Goal: Task Accomplishment & Management: Manage account settings

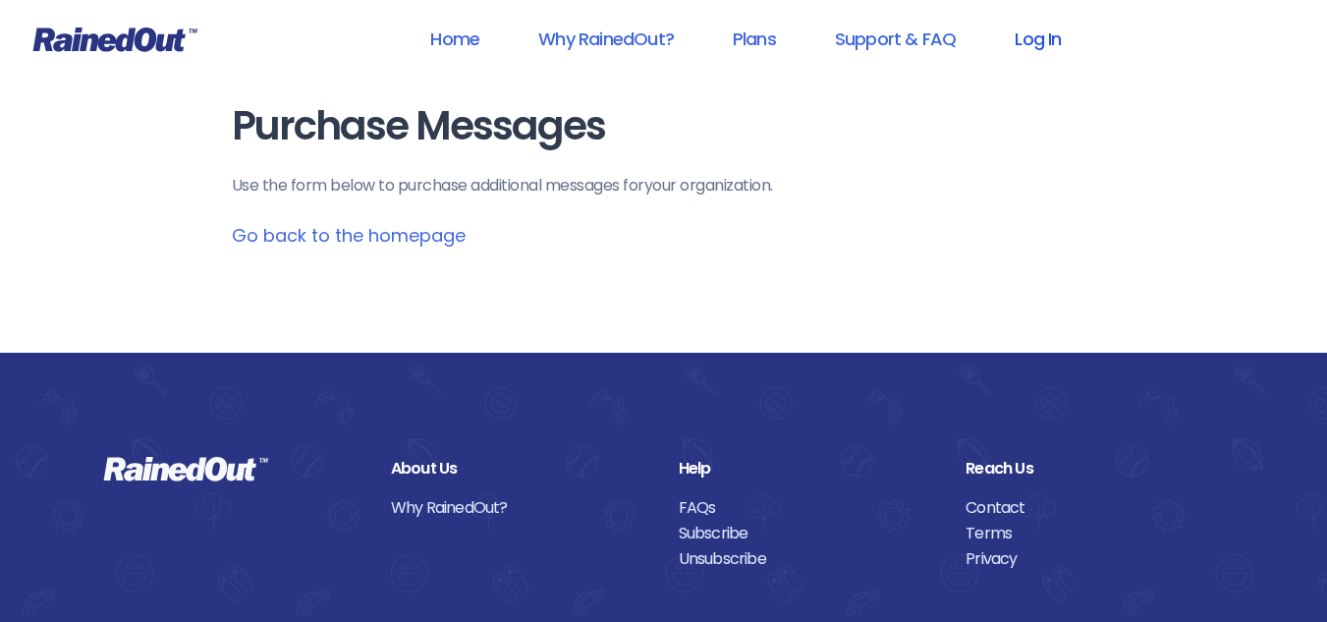
click at [1039, 48] on link "Log In" at bounding box center [1037, 39] width 97 height 44
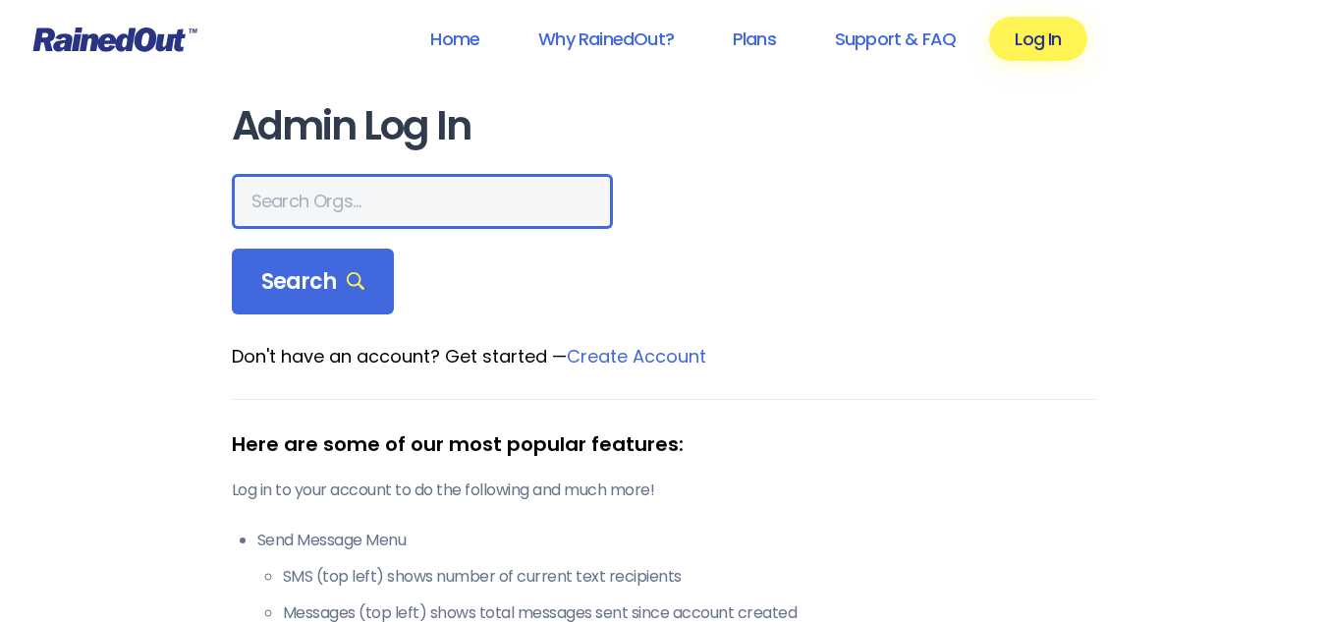
click at [320, 208] on input "text" at bounding box center [422, 201] width 381 height 55
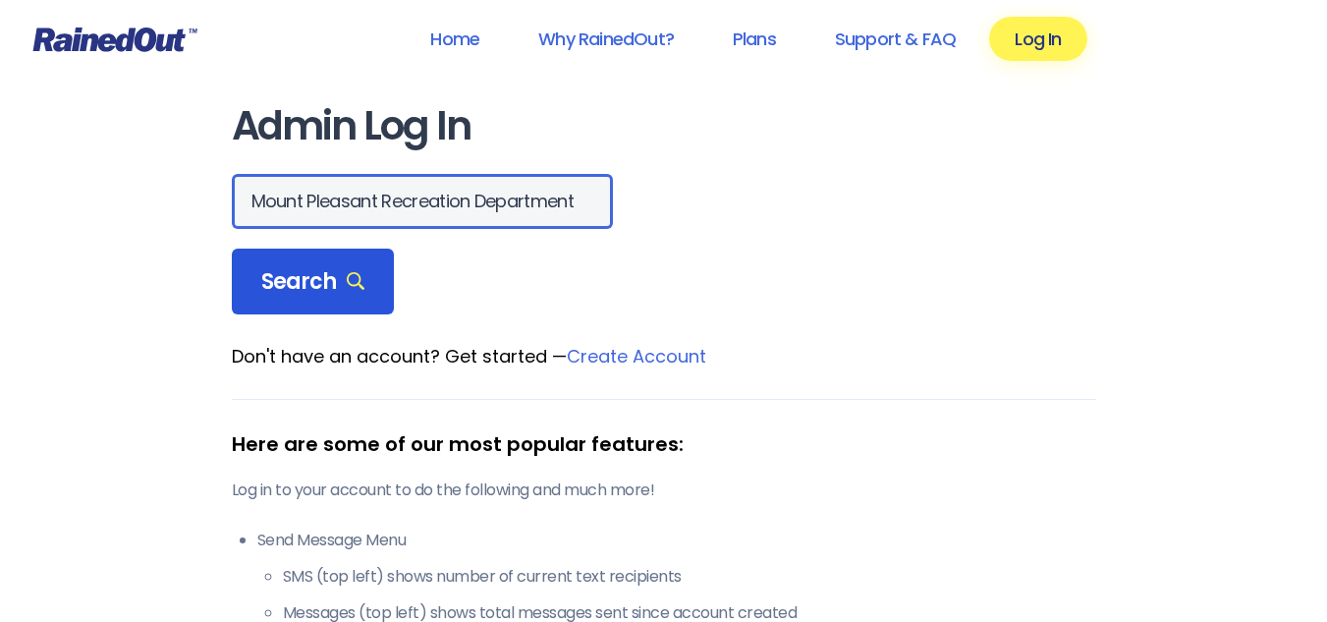
type input "Mount Pleasant Recreation Department"
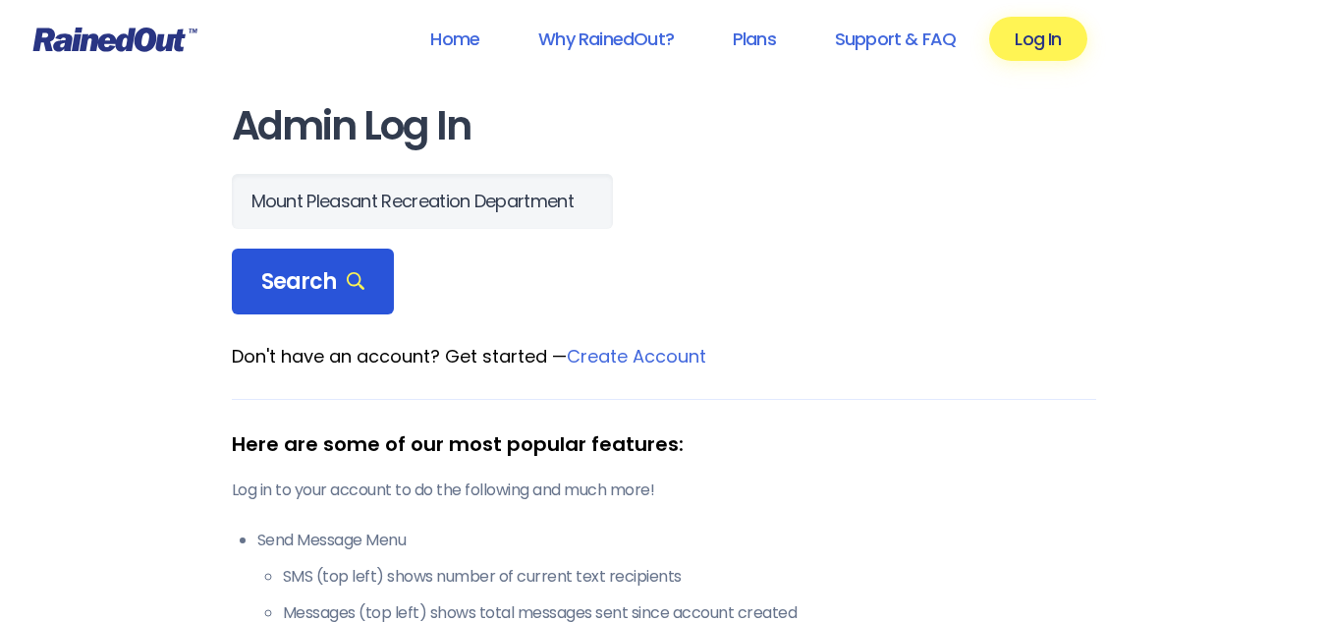
scroll to position [0, 0]
click at [304, 272] on span "Search" at bounding box center [313, 282] width 104 height 28
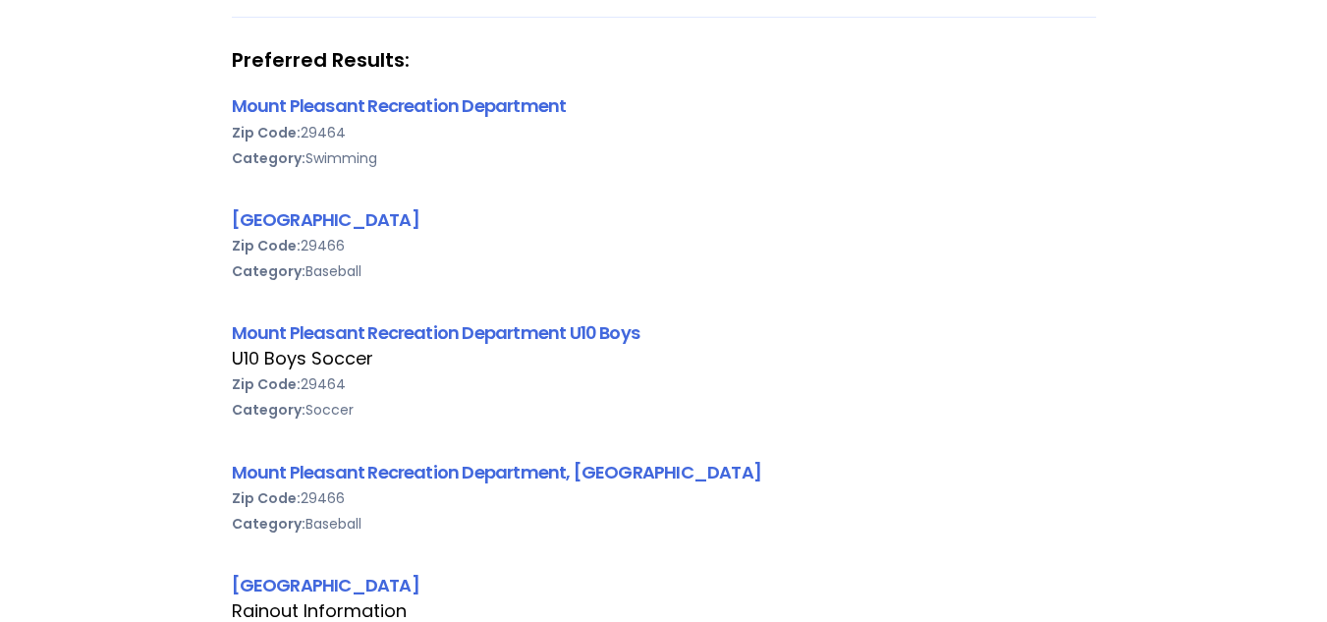
scroll to position [318, 0]
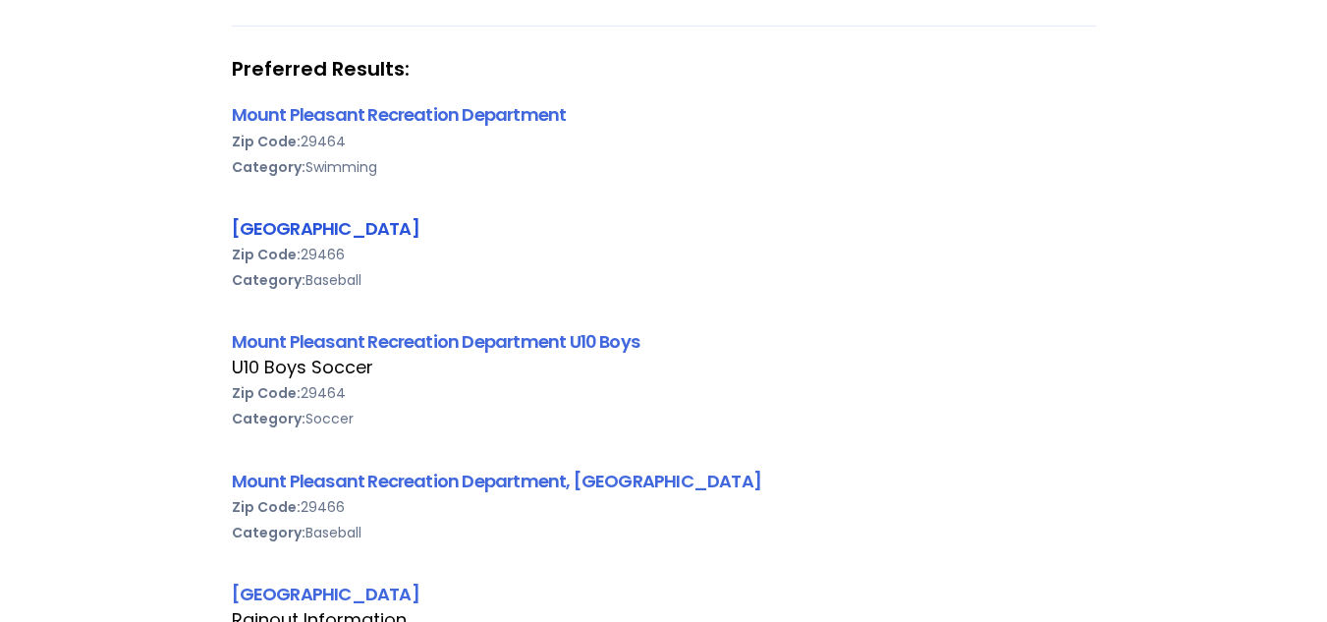
click at [419, 231] on link "[GEOGRAPHIC_DATA]" at bounding box center [326, 228] width 188 height 25
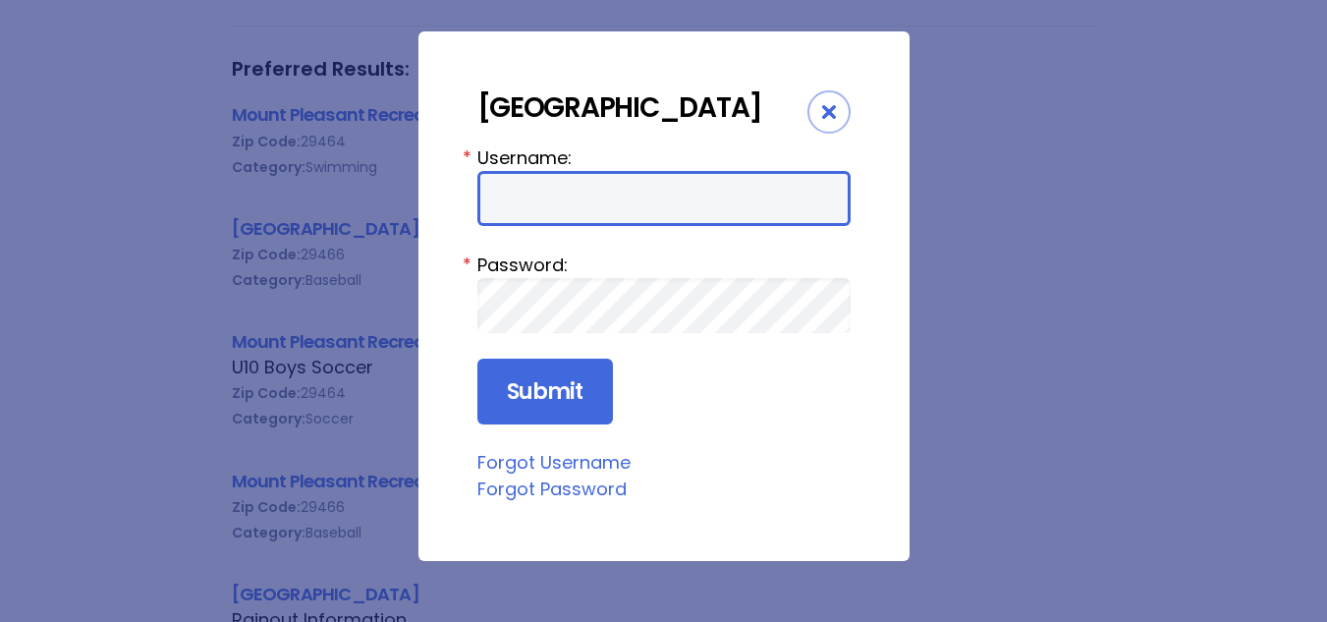
click at [612, 226] on input "Username:" at bounding box center [663, 198] width 373 height 55
type input "[PERSON_NAME][EMAIL_ADDRESS][PERSON_NAME][DOMAIN_NAME]"
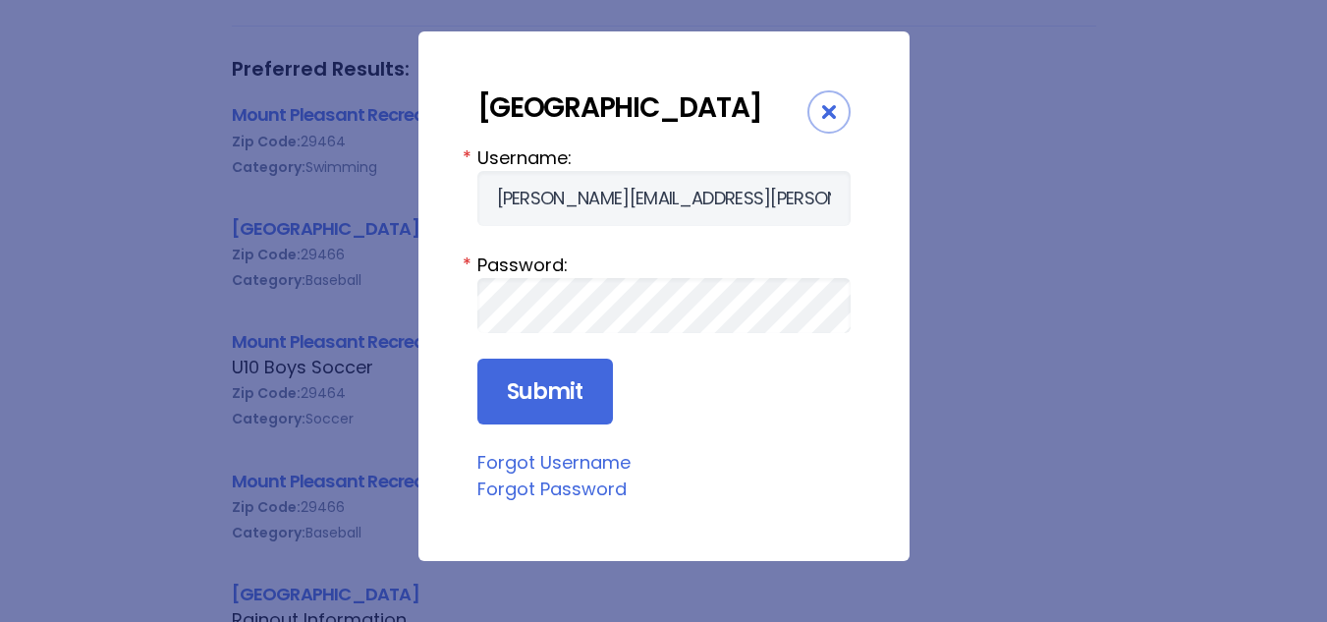
click at [589, 501] on link "Forgot Password" at bounding box center [551, 488] width 149 height 25
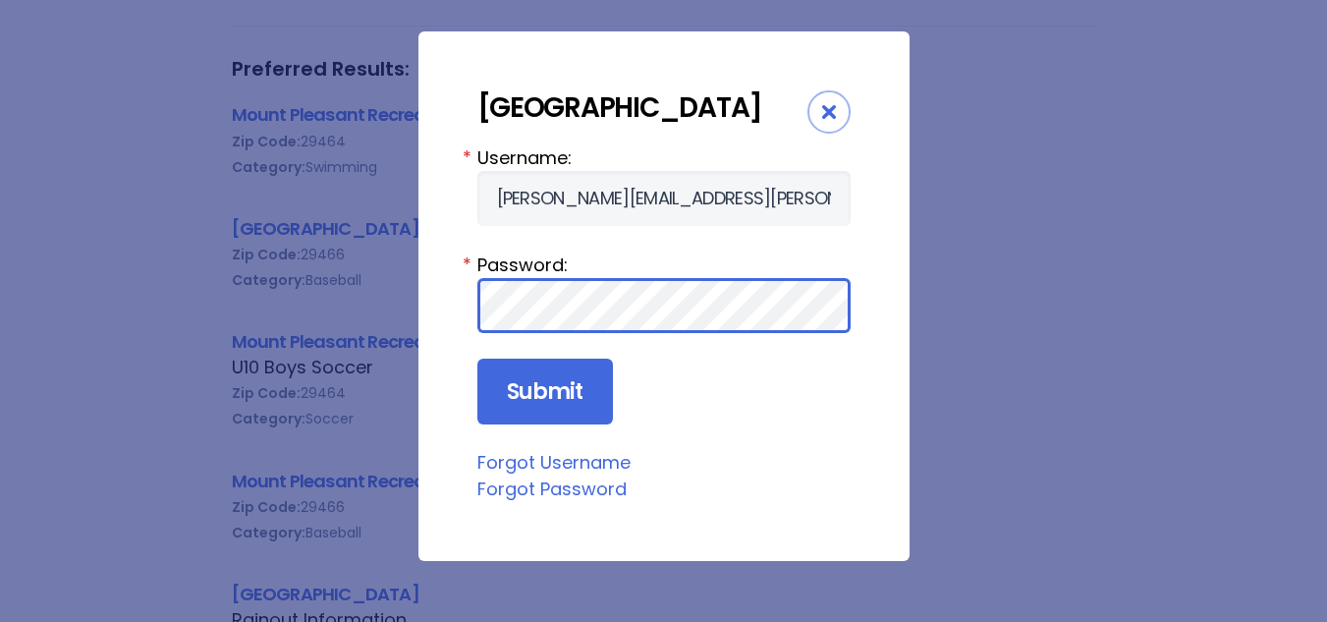
click at [477, 359] on input "Submit" at bounding box center [545, 392] width 136 height 67
